Goal: Information Seeking & Learning: Learn about a topic

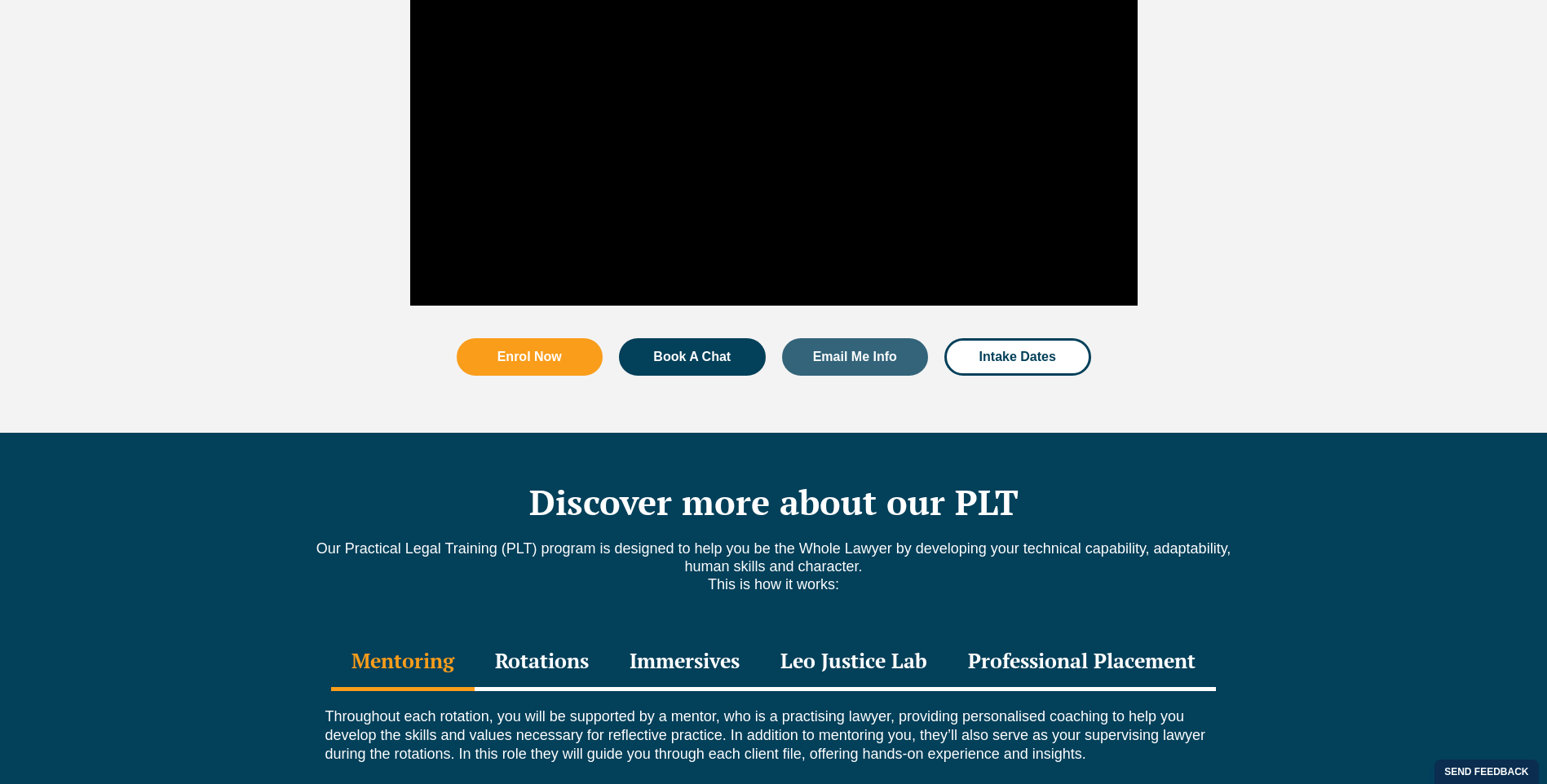
scroll to position [2076, 0]
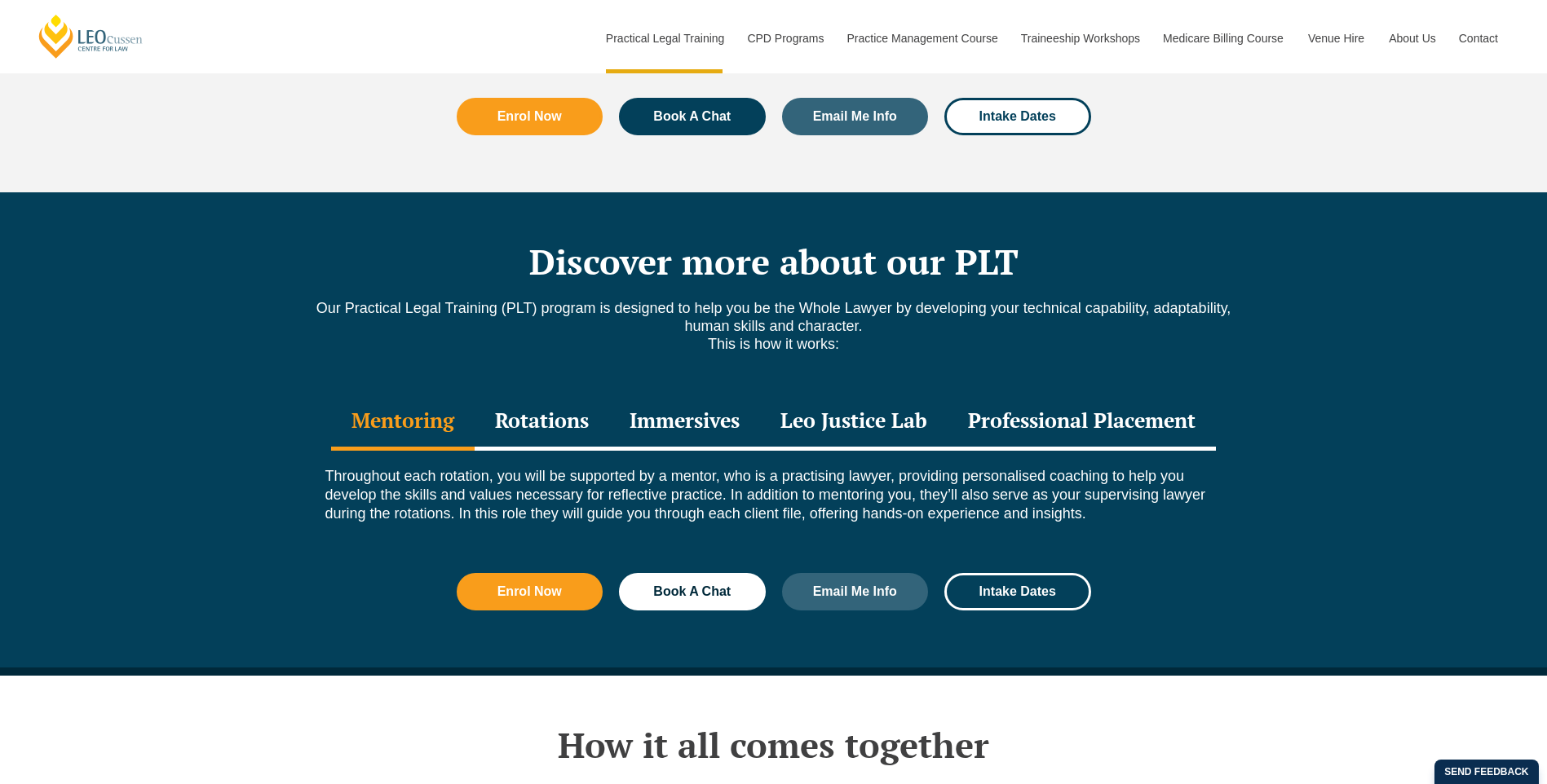
click at [1020, 394] on div "Professional Placement" at bounding box center [1082, 422] width 269 height 57
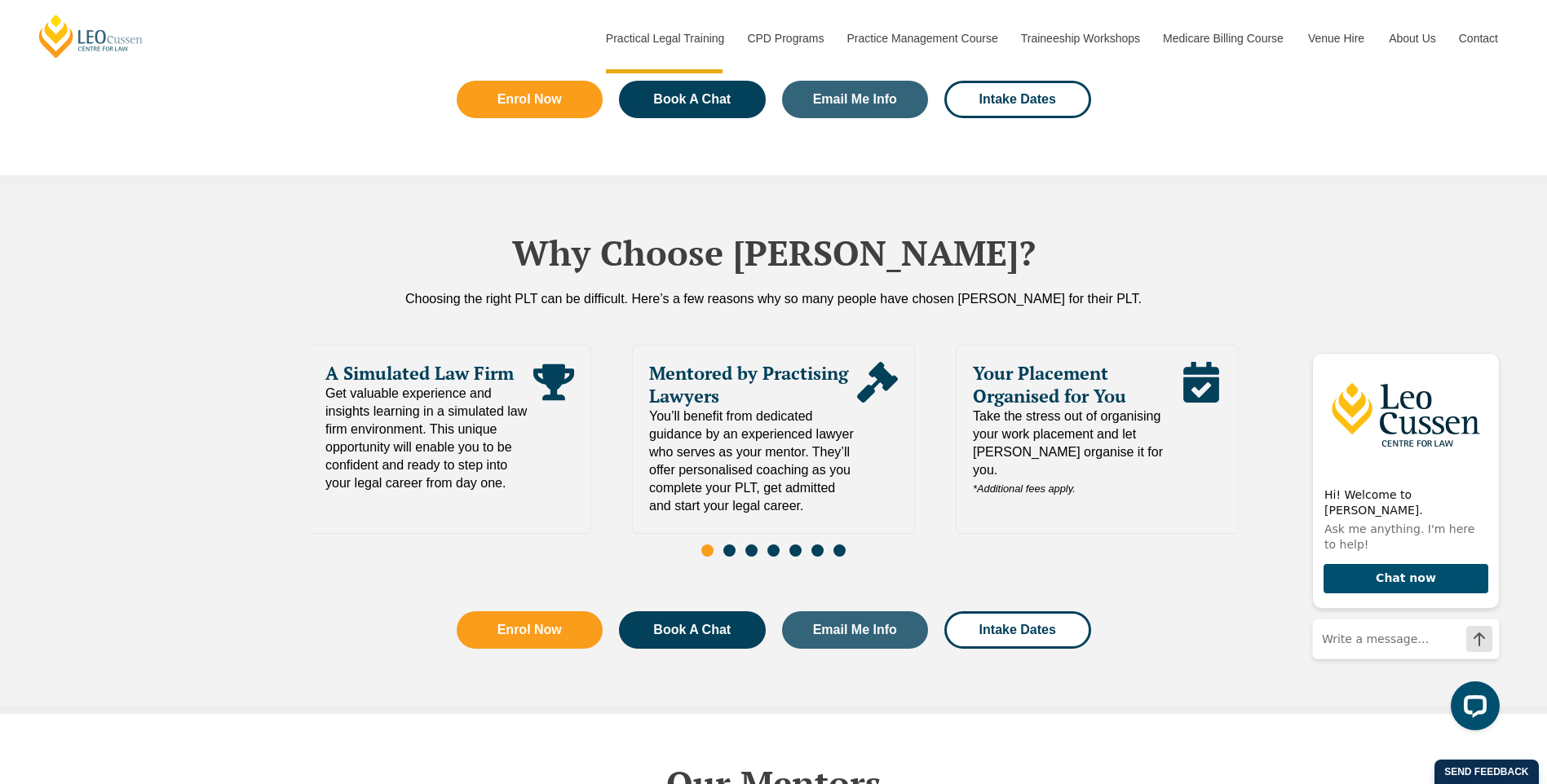
scroll to position [3544, 0]
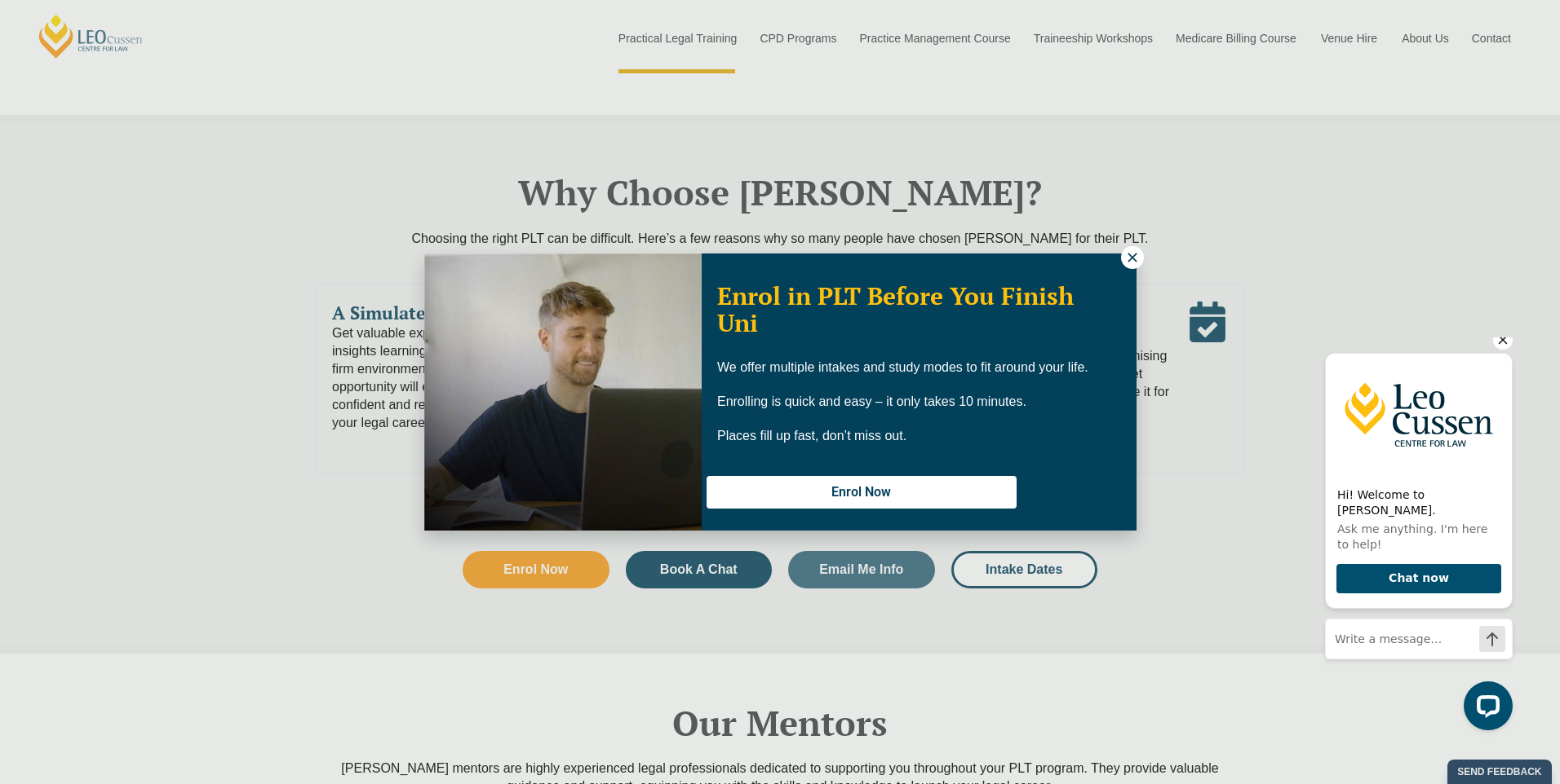
click at [1496, 349] on icon "Hide greeting" at bounding box center [1503, 340] width 19 height 19
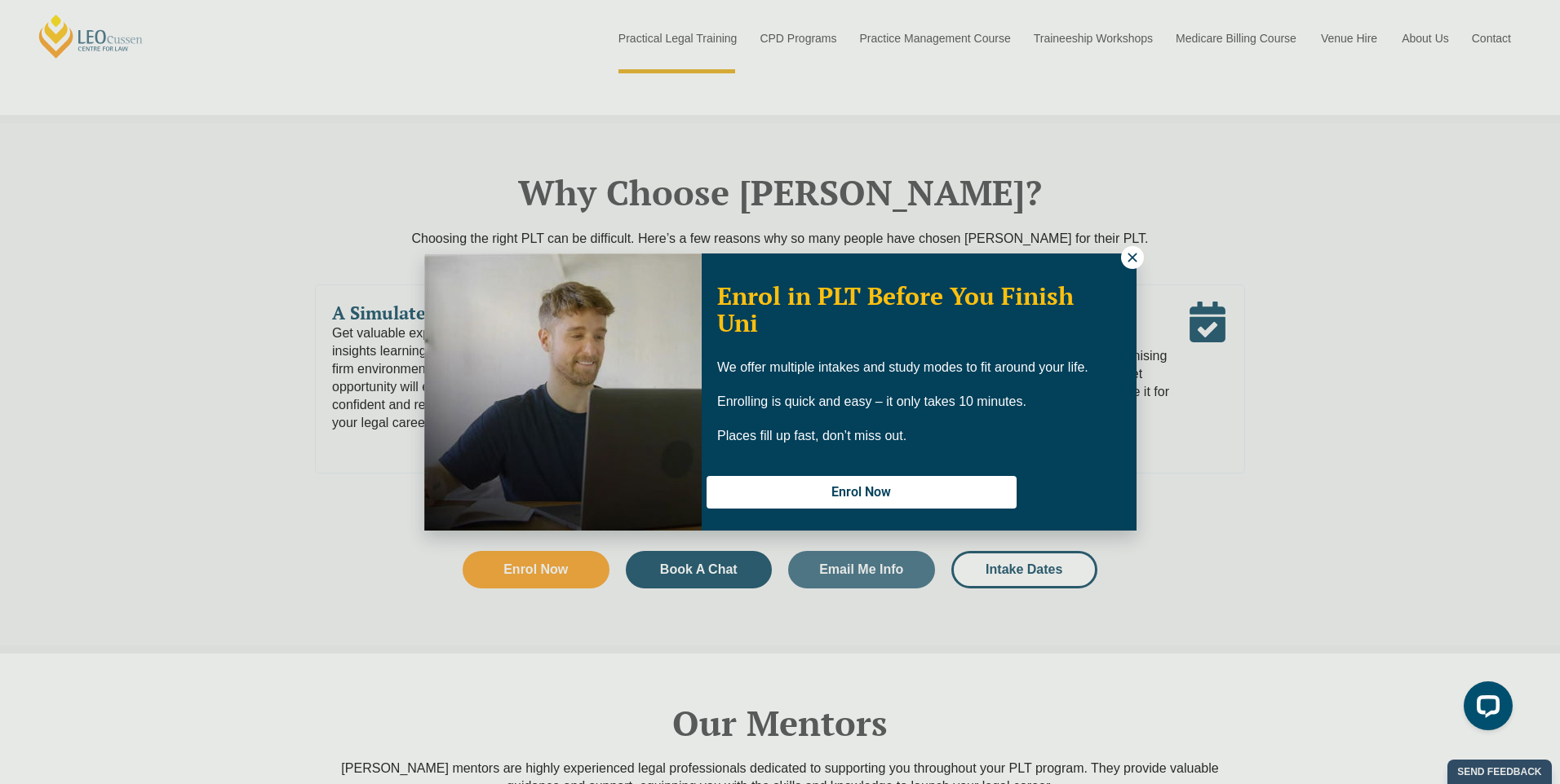
click at [1130, 252] on icon at bounding box center [1132, 257] width 15 height 15
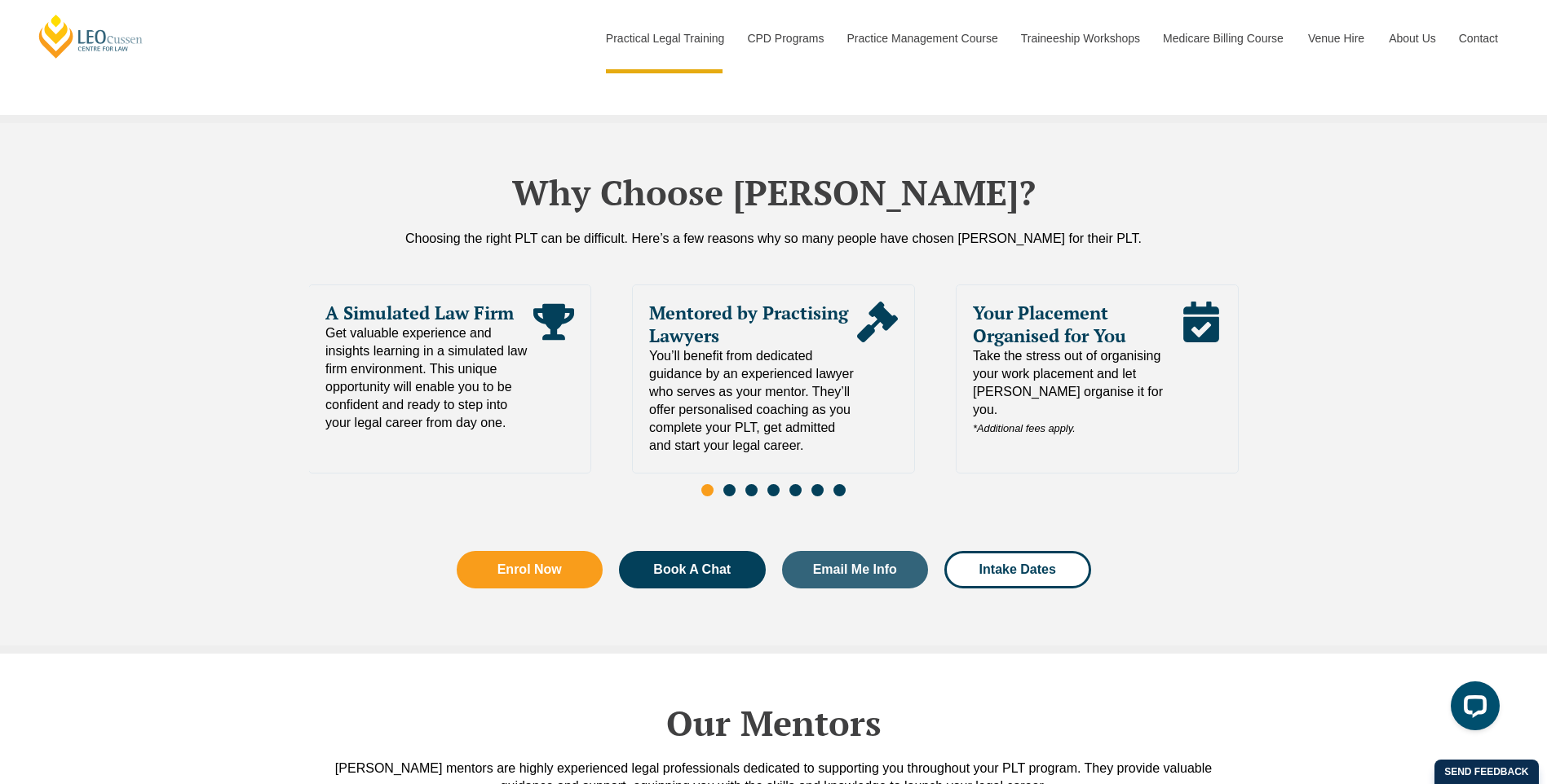
click at [729, 485] on span "Go to slide 2" at bounding box center [730, 491] width 12 height 12
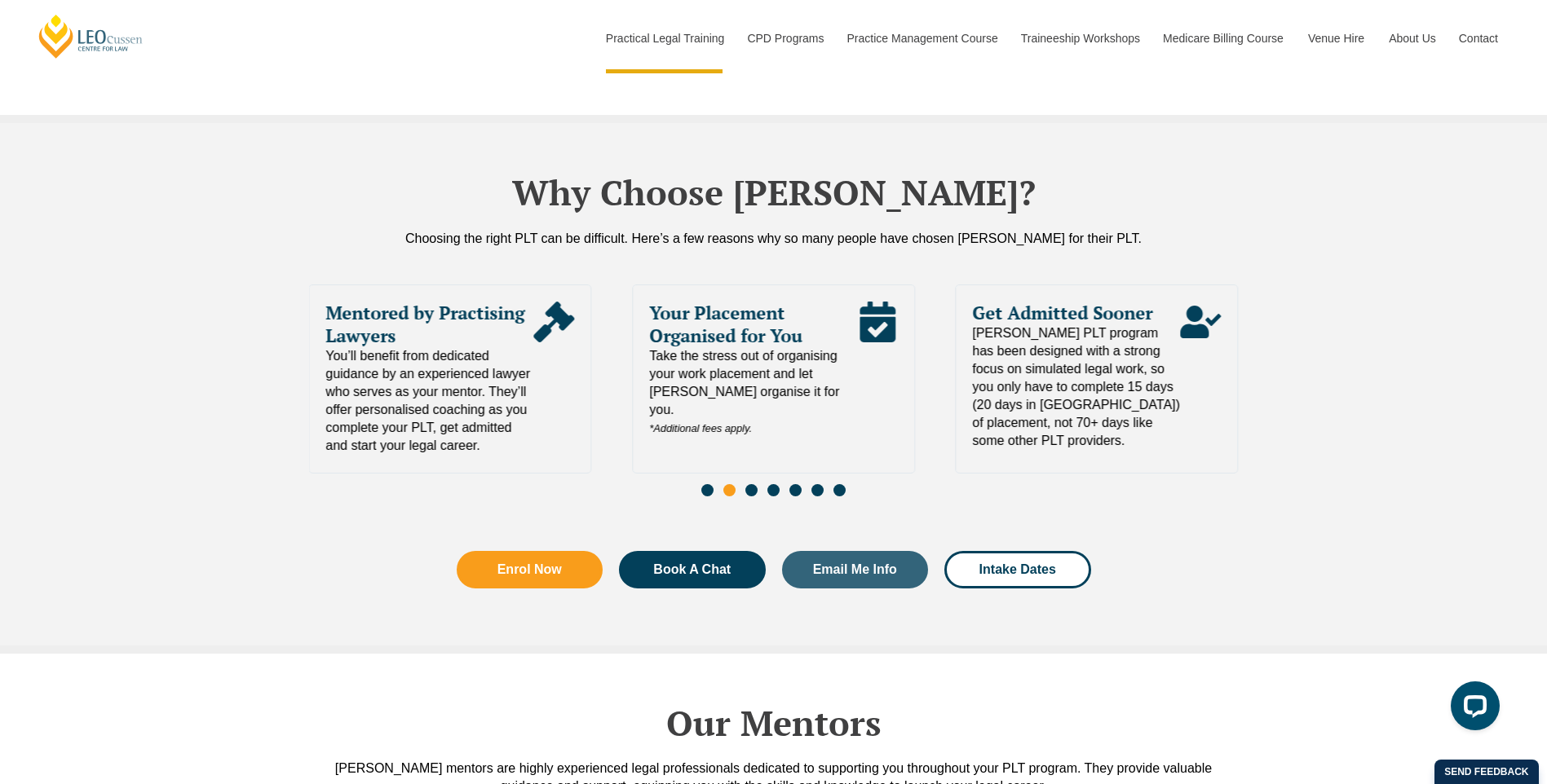
click at [748, 485] on span "Go to slide 3" at bounding box center [752, 491] width 12 height 12
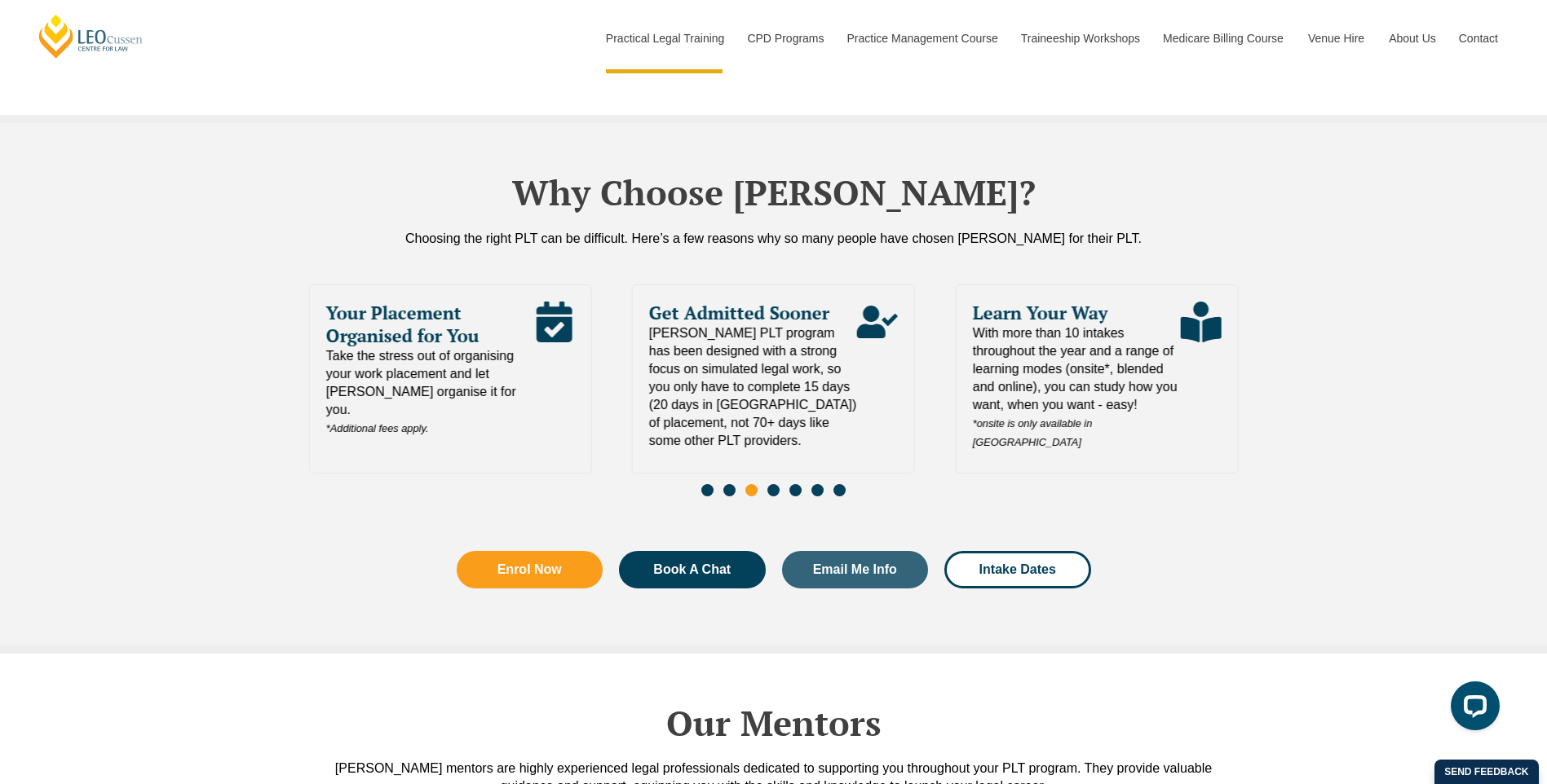
click at [729, 485] on span "Go to slide 2" at bounding box center [730, 491] width 12 height 12
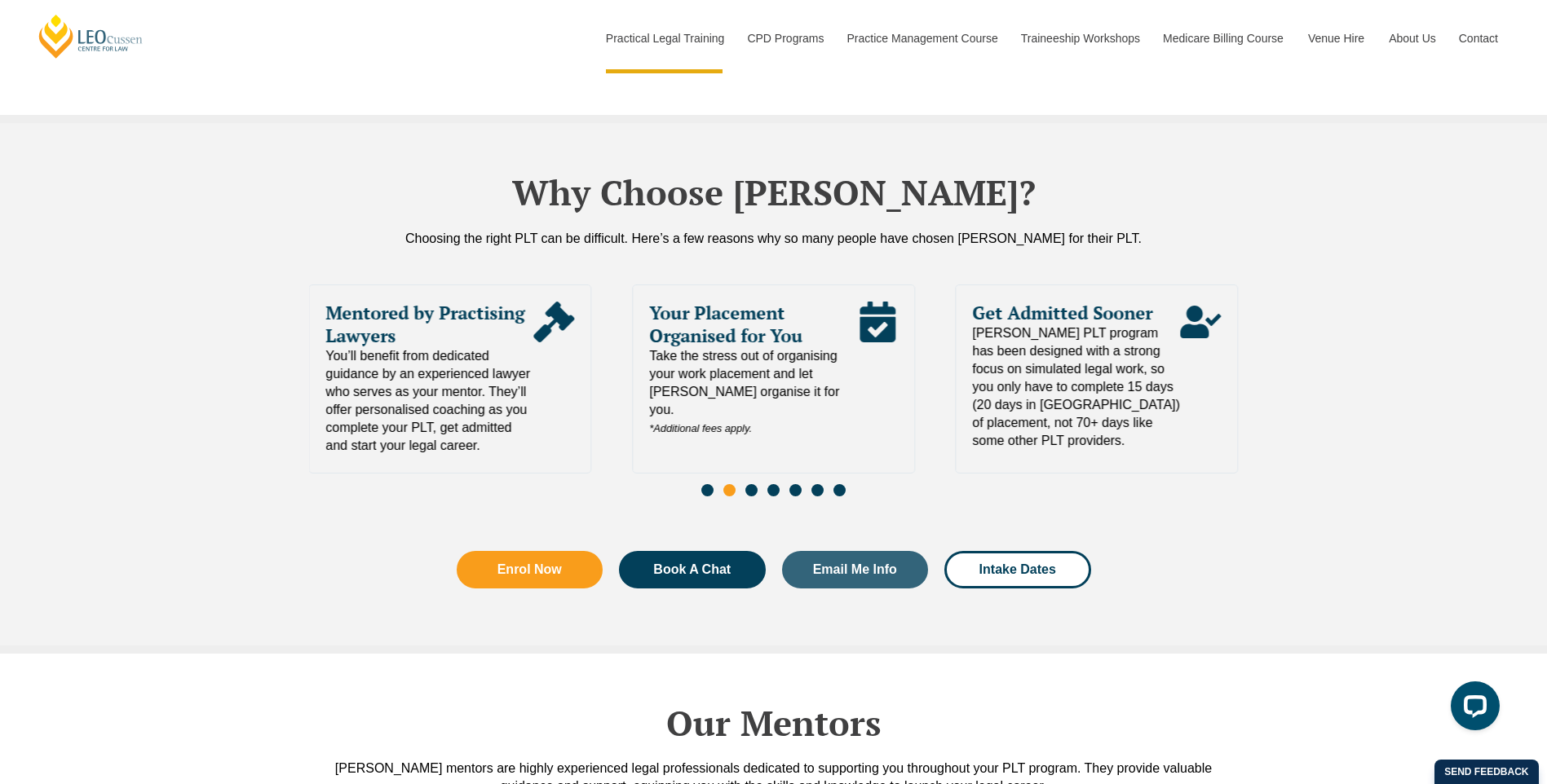
click at [743, 302] on span "Your Placement Organised for You" at bounding box center [752, 325] width 208 height 46
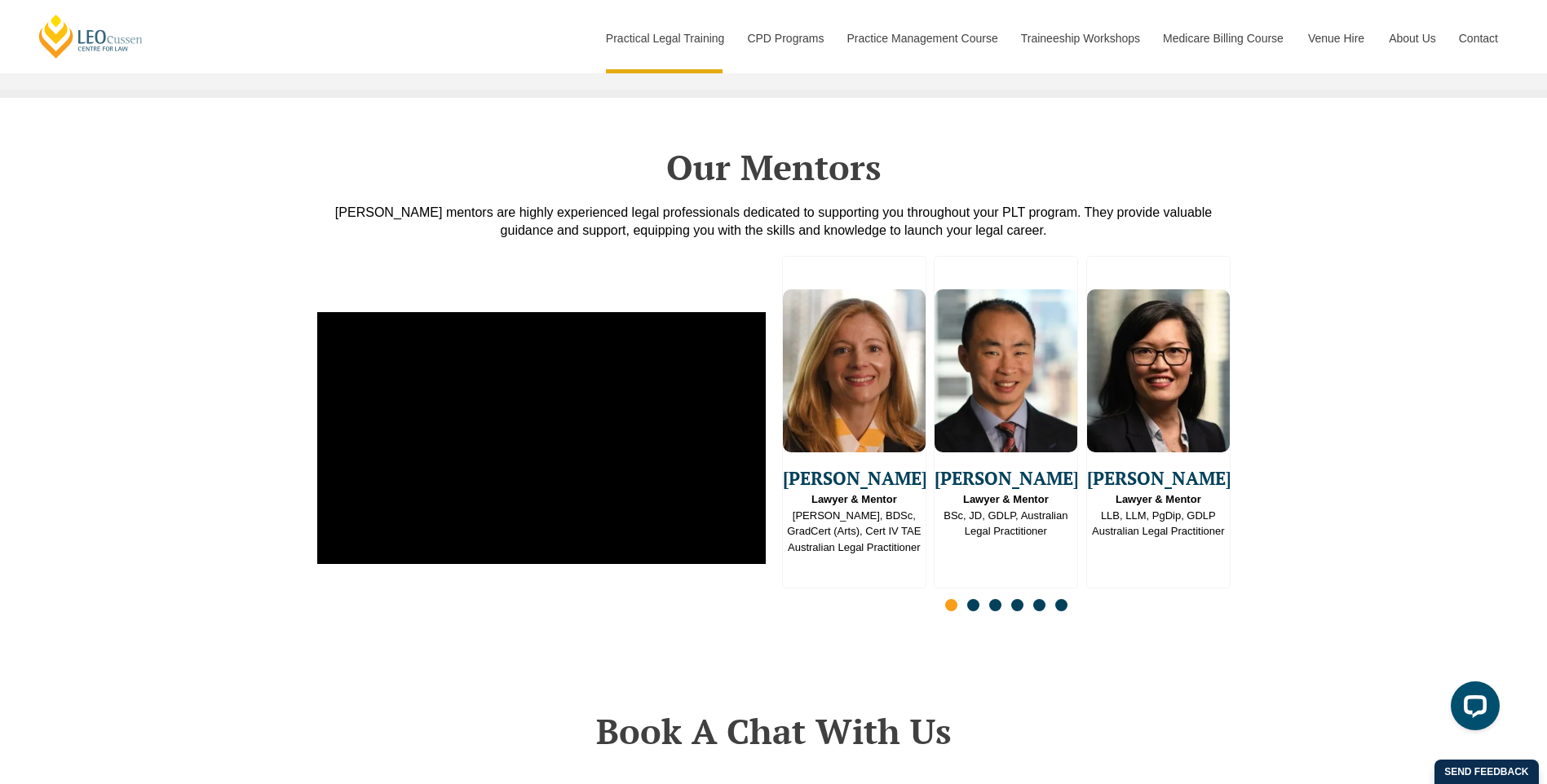
scroll to position [4115, 0]
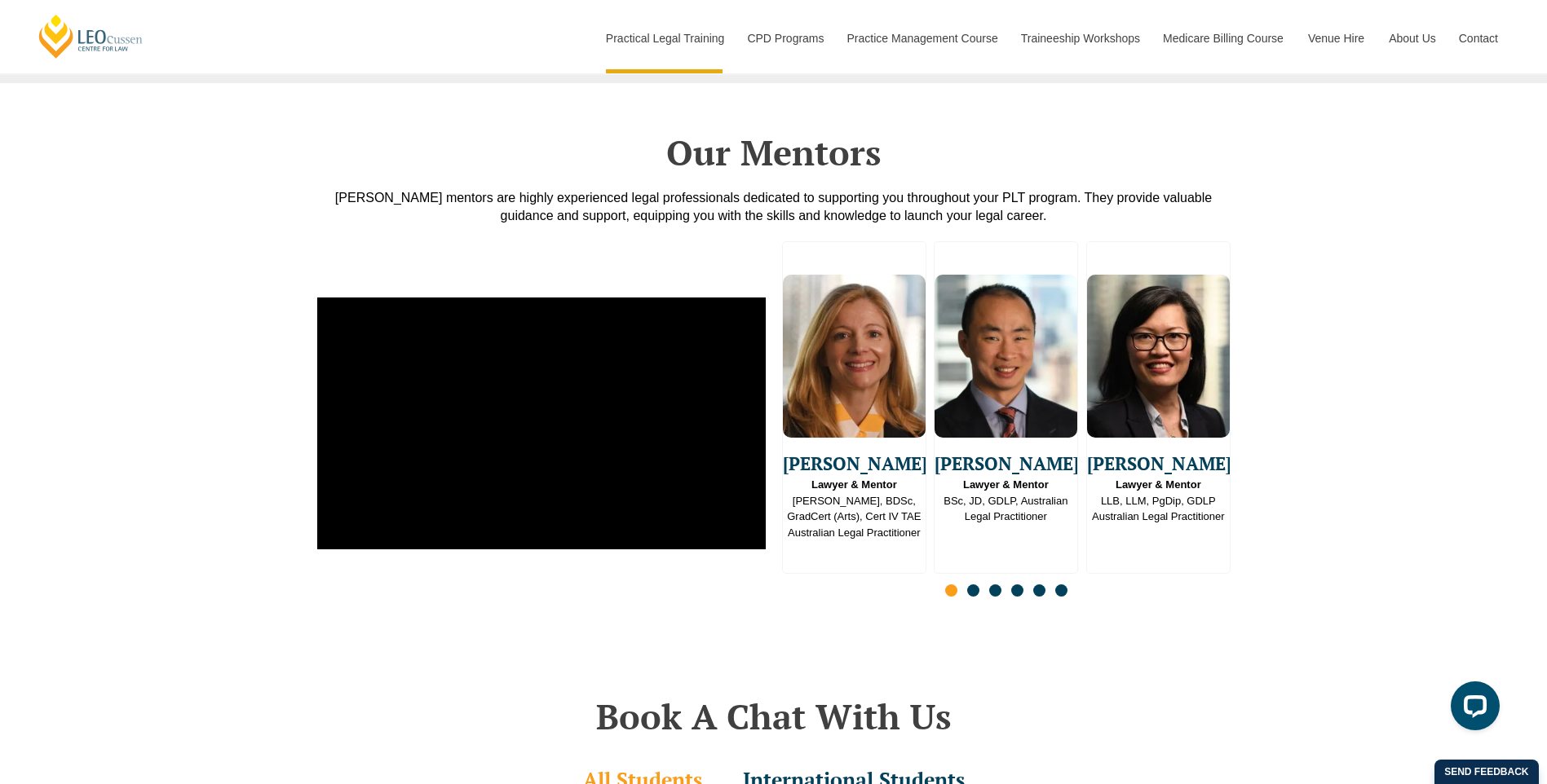
click at [978, 585] on span "Go to slide 2" at bounding box center [973, 591] width 12 height 12
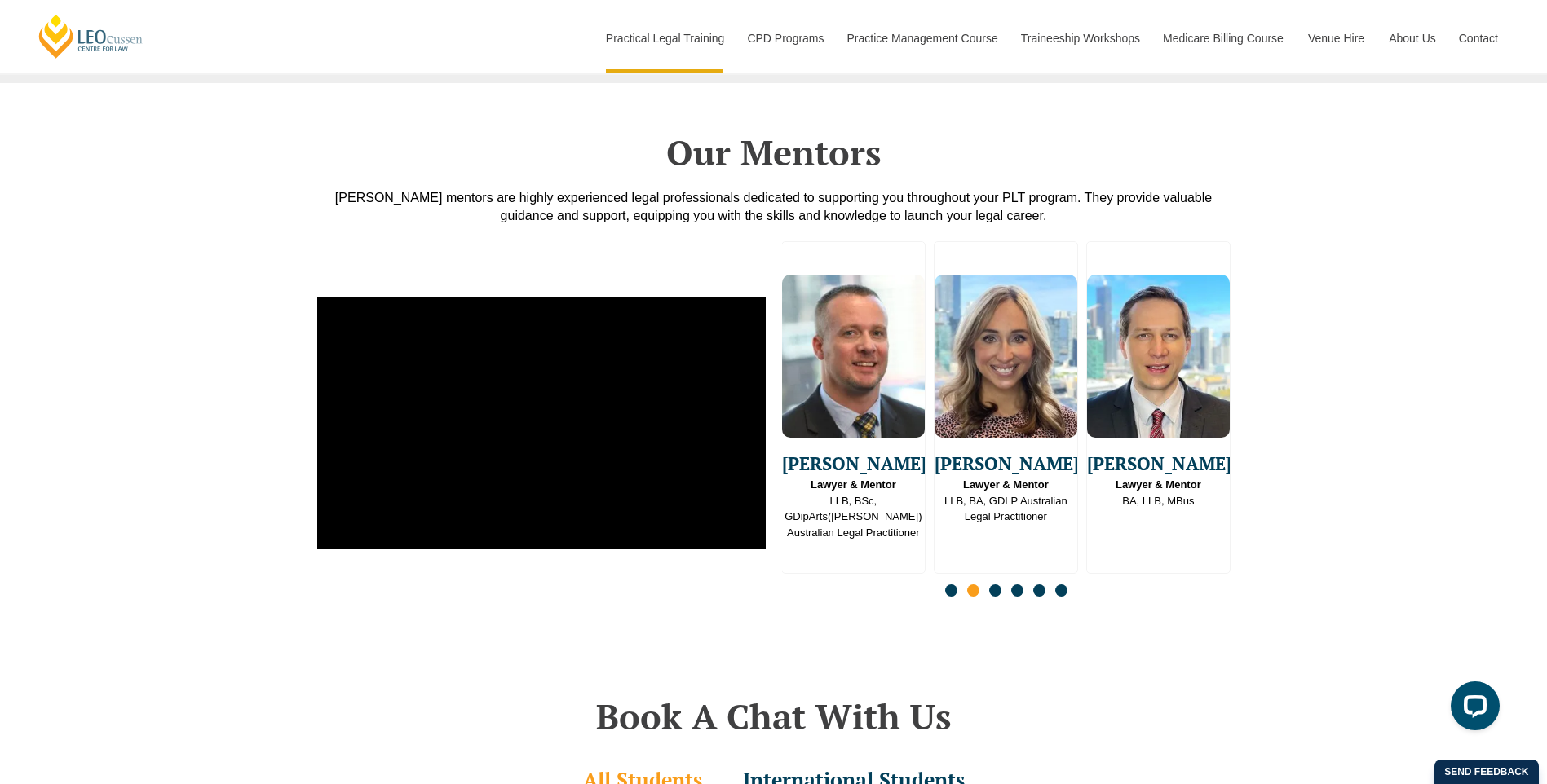
click at [997, 587] on span "Go to slide 3" at bounding box center [996, 591] width 12 height 12
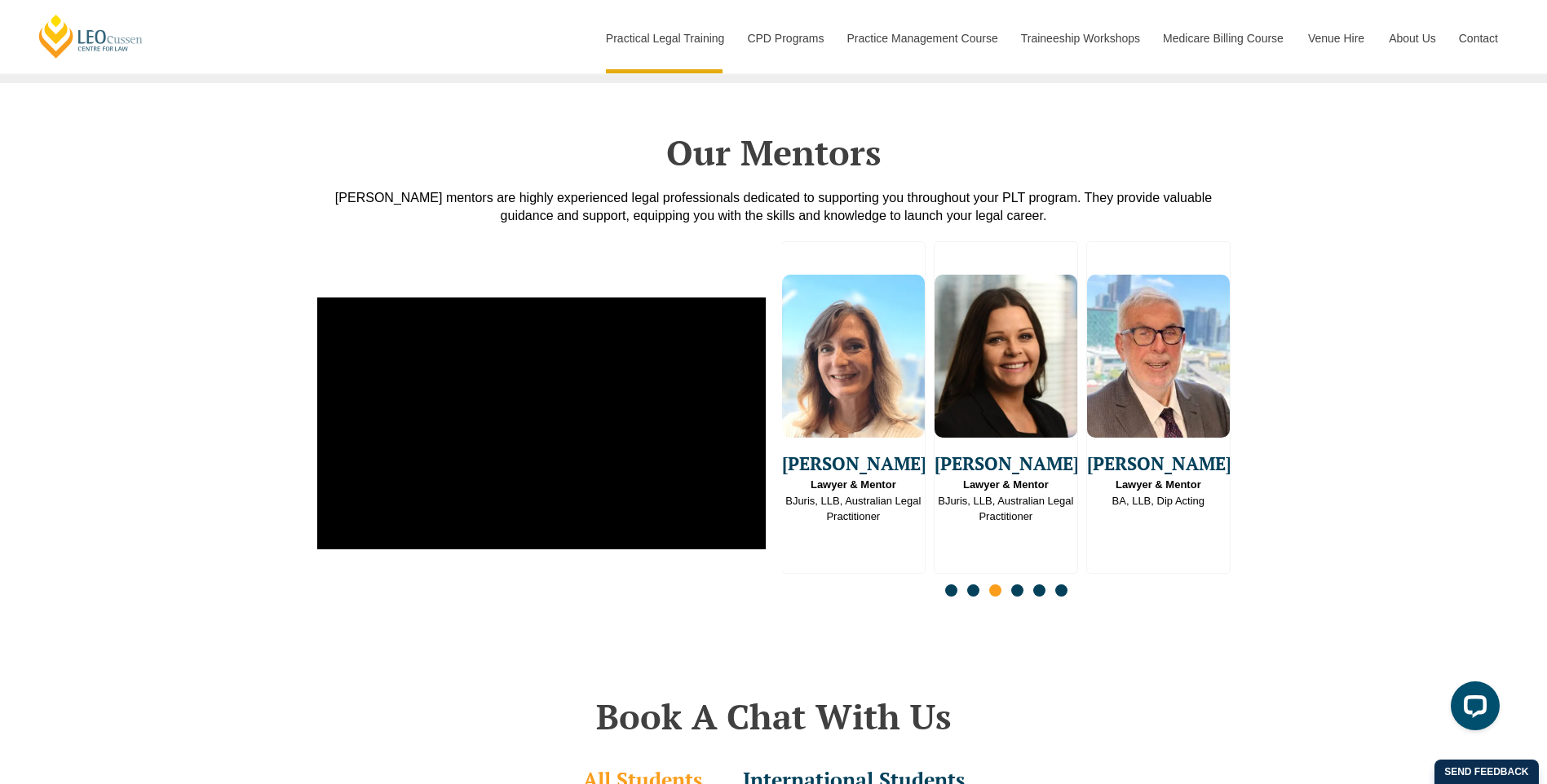
click at [1021, 585] on span "Go to slide 4" at bounding box center [1018, 591] width 12 height 12
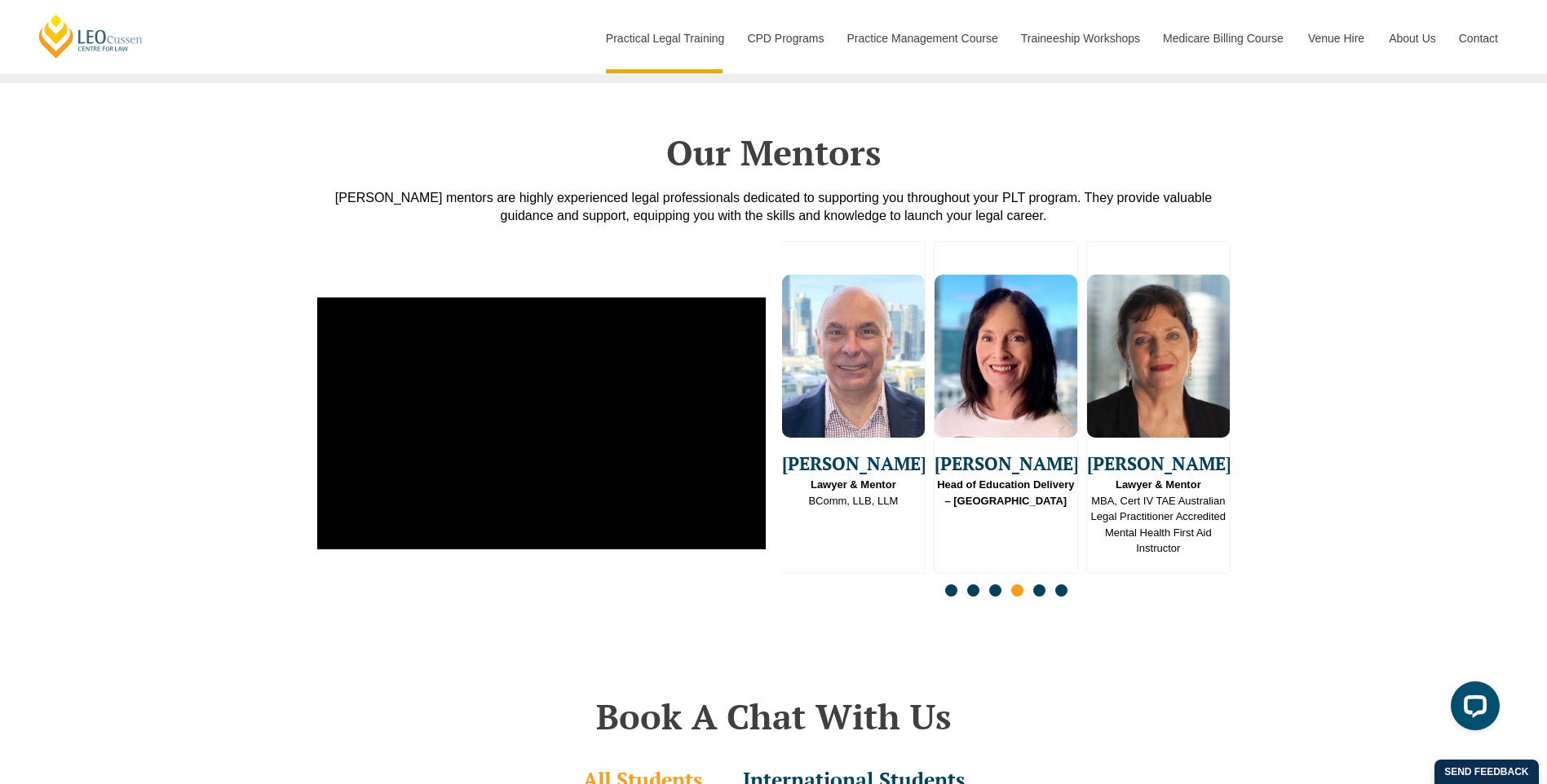
click at [1039, 585] on span "Go to slide 5" at bounding box center [1040, 591] width 12 height 12
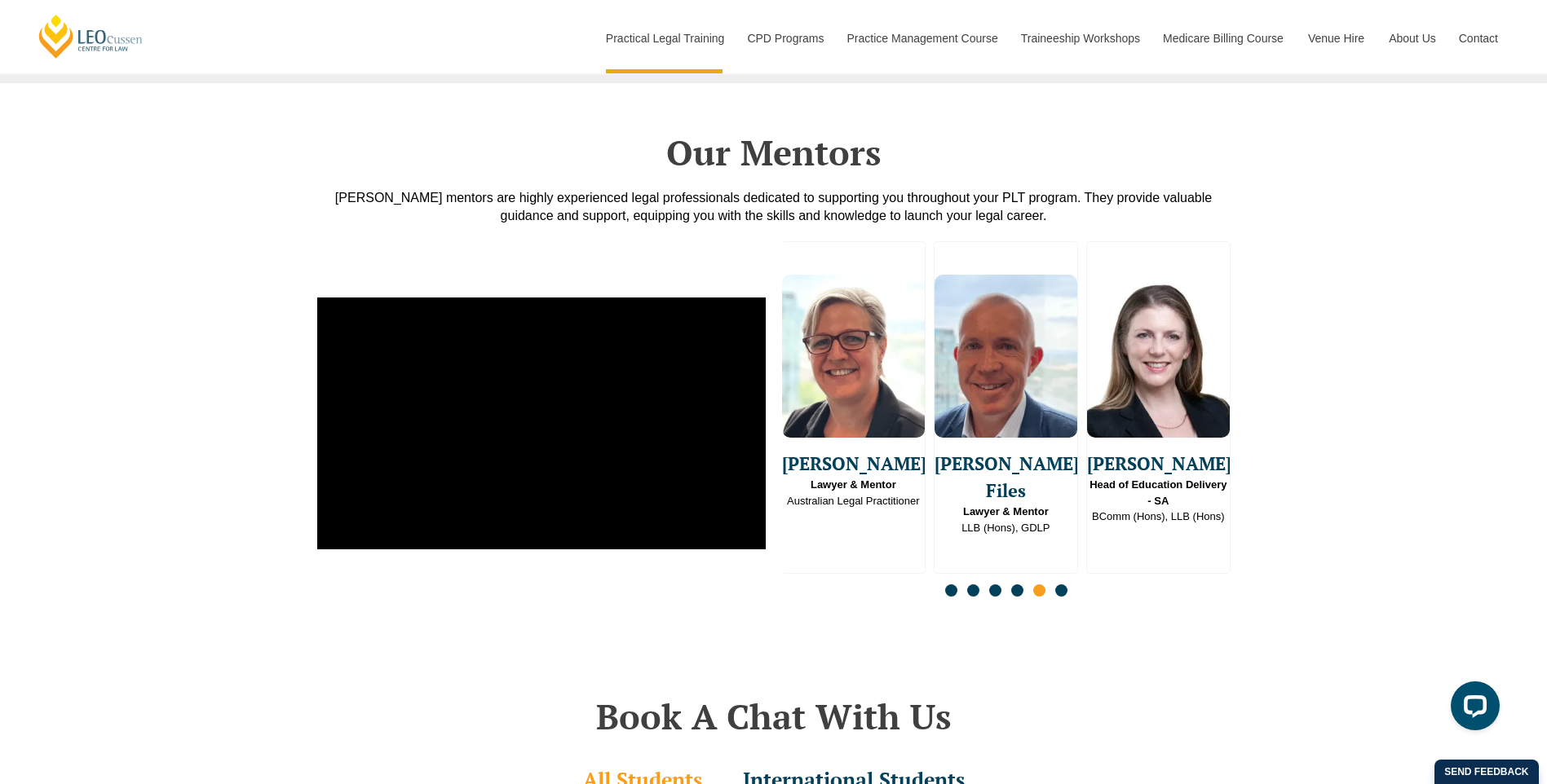
click at [1058, 585] on span "Go to slide 6" at bounding box center [1061, 591] width 12 height 12
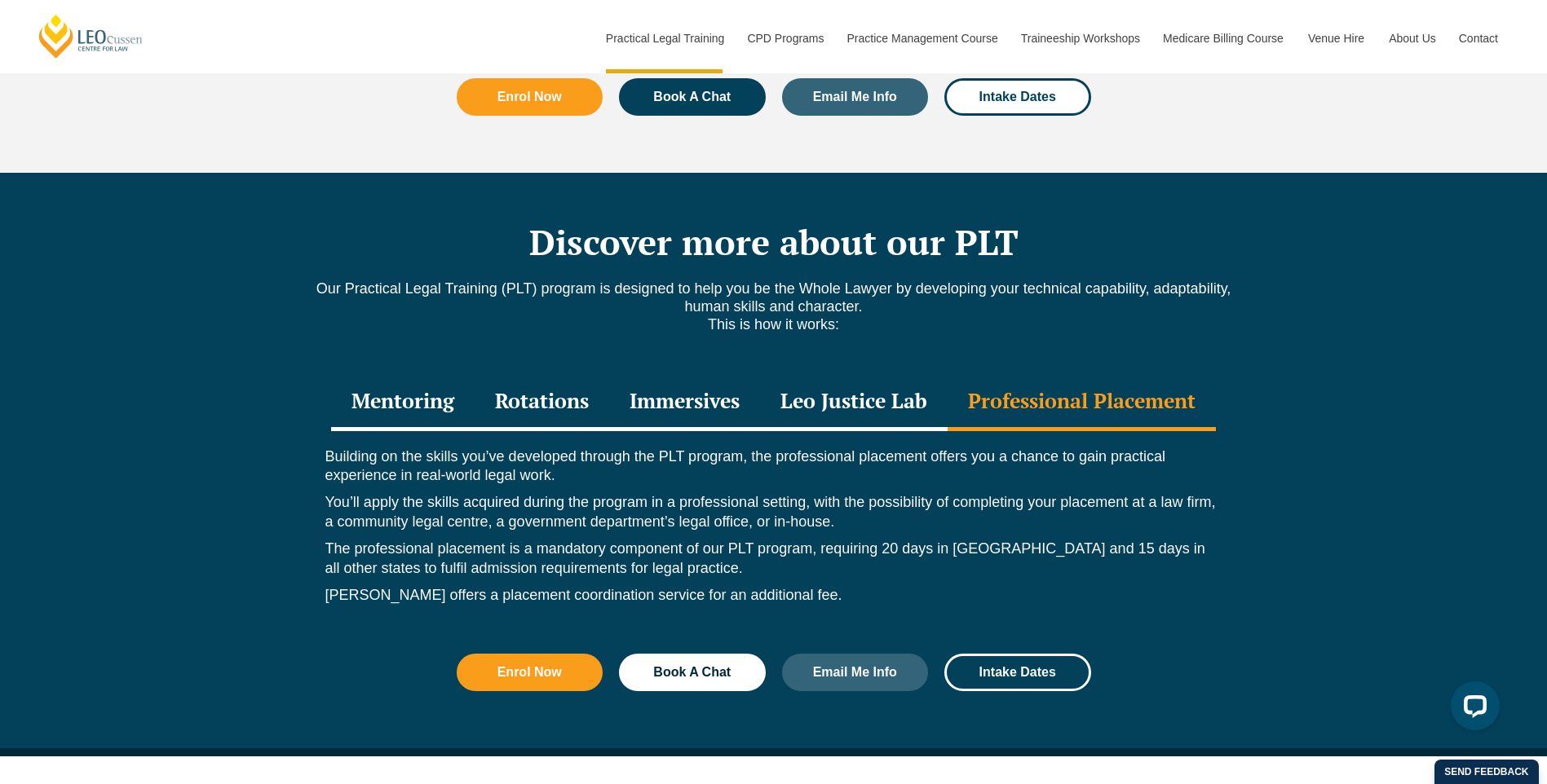
scroll to position [1838, 0]
